Goal: Task Accomplishment & Management: Use online tool/utility

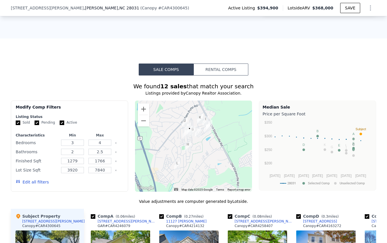
scroll to position [504, 0]
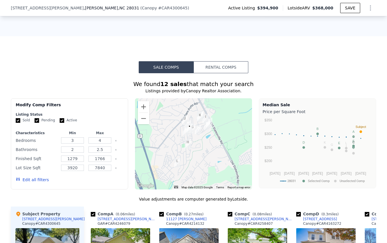
click at [223, 64] on button "Rental Comps" at bounding box center [220, 67] width 55 height 12
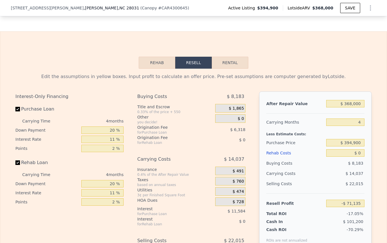
scroll to position [867, 0]
click at [226, 63] on button "Rental" at bounding box center [230, 62] width 36 height 12
select select "30"
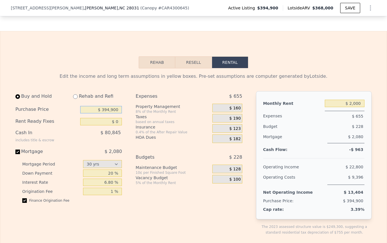
click at [107, 109] on input "$ 394,900" at bounding box center [101, 109] width 42 height 7
click at [109, 109] on input "$ 394,900" at bounding box center [101, 109] width 42 height 7
type input "$ 380,000"
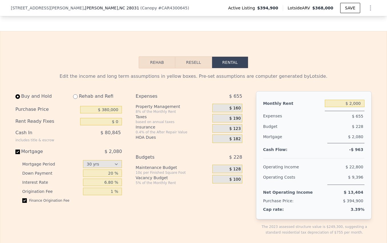
click at [237, 139] on span "$ 182" at bounding box center [234, 139] width 11 height 5
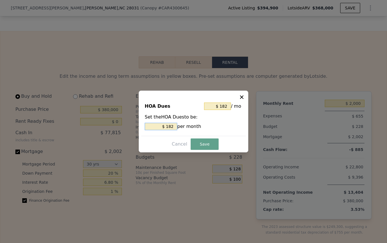
click at [169, 124] on input "$ 182" at bounding box center [161, 126] width 33 height 7
type input "$ 6"
type input "$ 61"
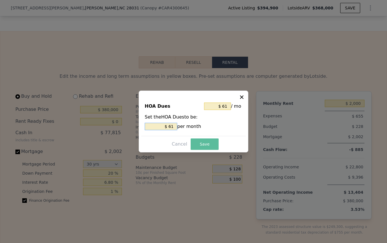
type input "$ 61"
click at [208, 143] on button "Save" at bounding box center [204, 144] width 28 height 11
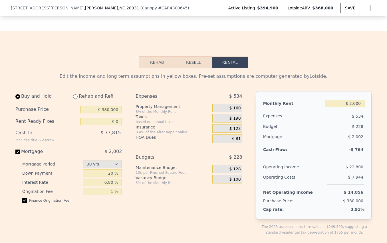
click at [236, 169] on span "$ 128" at bounding box center [234, 169] width 11 height 5
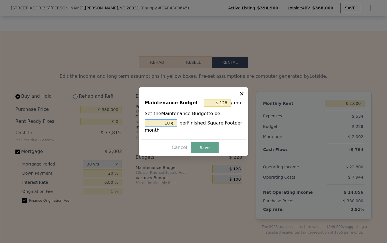
click at [169, 122] on input "10 ¢" at bounding box center [161, 122] width 33 height 7
type input "$ 0"
click at [202, 149] on button "Save" at bounding box center [204, 147] width 28 height 11
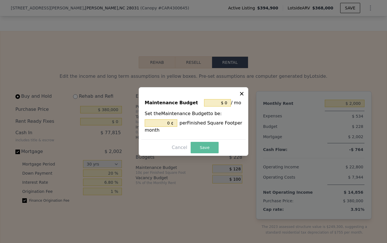
type input "0 %"
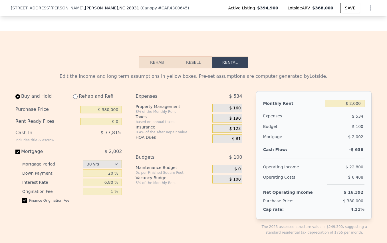
click at [237, 179] on span "$ 100" at bounding box center [234, 179] width 11 height 5
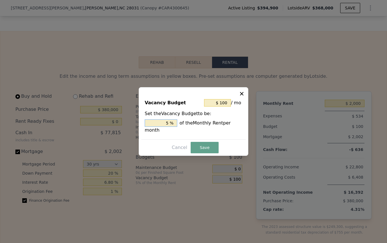
click at [169, 123] on input "5 %" at bounding box center [161, 122] width 33 height 7
type input "$ 0"
type input "0 %"
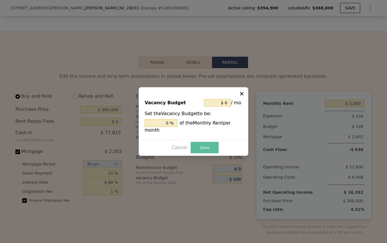
click at [208, 147] on button "Save" at bounding box center [204, 147] width 28 height 11
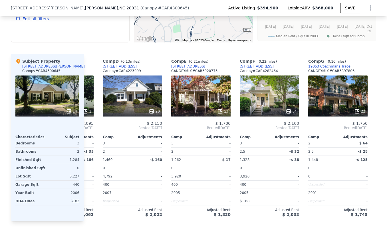
scroll to position [0, 193]
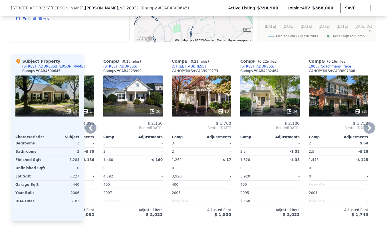
click at [196, 64] on div "[STREET_ADDRESS]" at bounding box center [189, 66] width 34 height 5
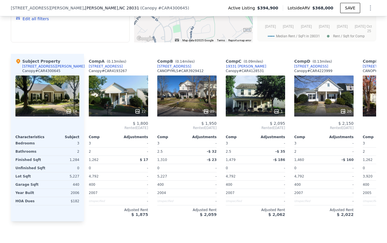
scroll to position [0, 0]
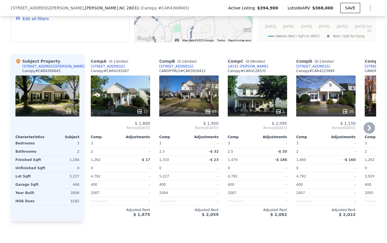
click at [109, 65] on div "9428 Glenashley Dr" at bounding box center [108, 66] width 34 height 5
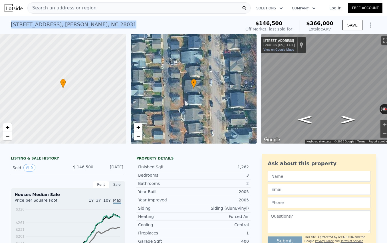
drag, startPoint x: 110, startPoint y: 25, endPoint x: 11, endPoint y: 24, distance: 98.9
click at [11, 24] on div "[STREET_ADDRESS][PERSON_NAME] Sold [DATE] for $146,500 (~ARV $366k )" at bounding box center [125, 26] width 228 height 16
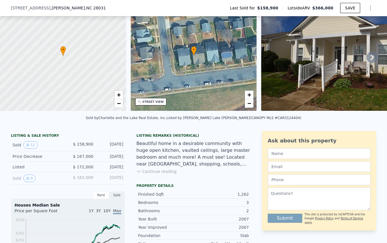
scroll to position [2, 0]
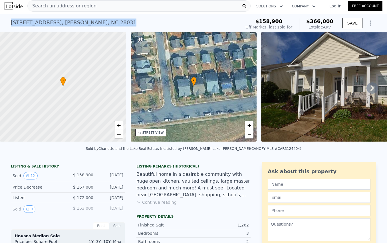
drag, startPoint x: 112, startPoint y: 23, endPoint x: 10, endPoint y: 23, distance: 101.8
click at [10, 23] on div "9428 Glenashley Dr , Cornelius , NC 28031 Sold Mar 2016 for $158,900 (~ARV $366…" at bounding box center [193, 23] width 387 height 18
